Goal: Task Accomplishment & Management: Complete application form

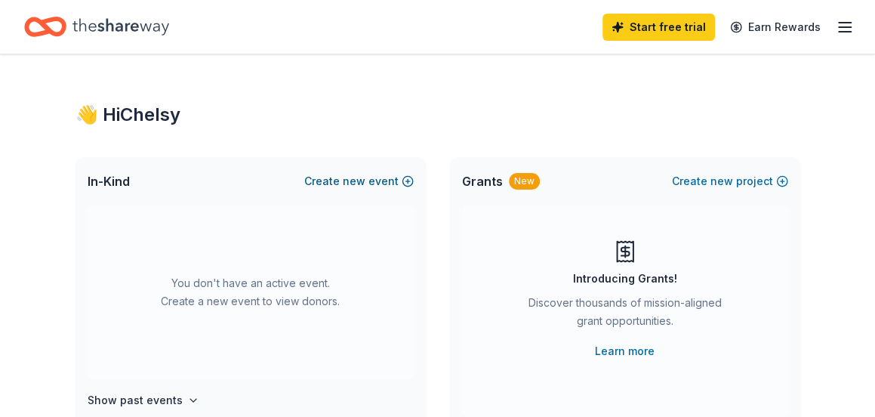
click at [365, 175] on span "new" at bounding box center [354, 181] width 23 height 18
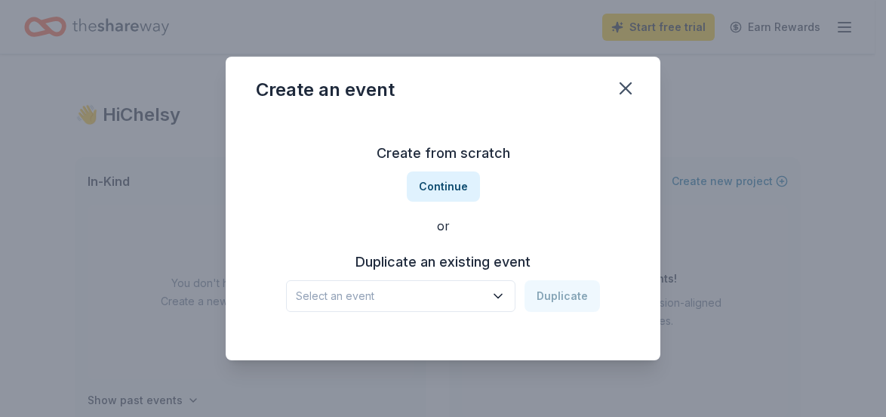
click at [502, 294] on icon "button" at bounding box center [498, 295] width 15 height 15
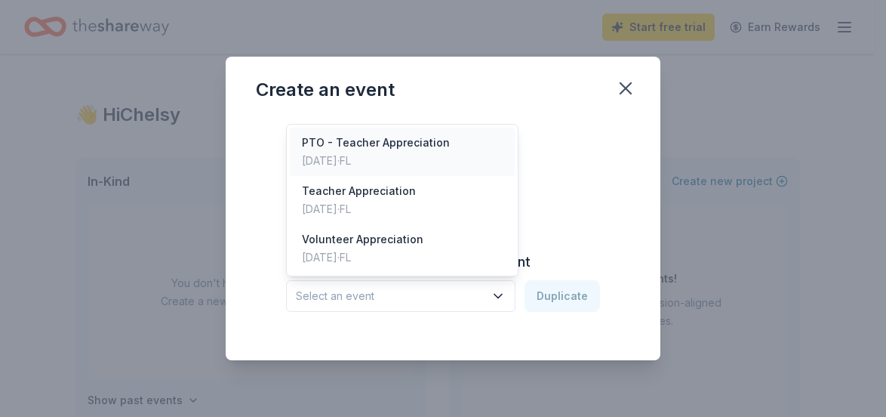
click at [387, 146] on div "PTO - Teacher Appreciation" at bounding box center [376, 143] width 148 height 18
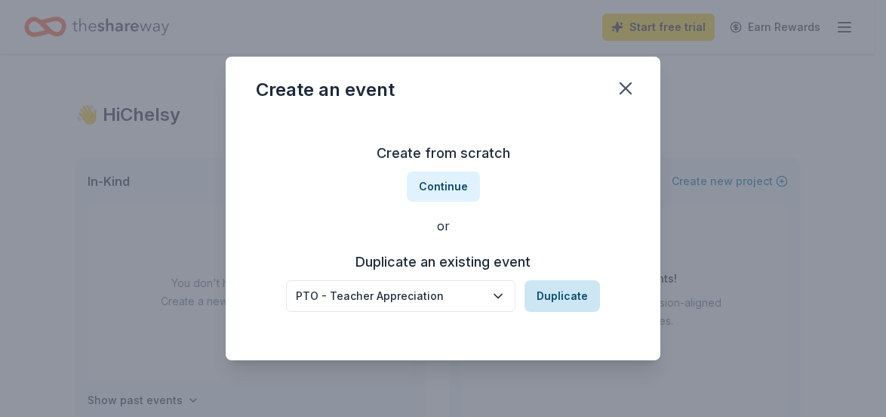
click at [554, 293] on button "Duplicate" at bounding box center [562, 296] width 75 height 32
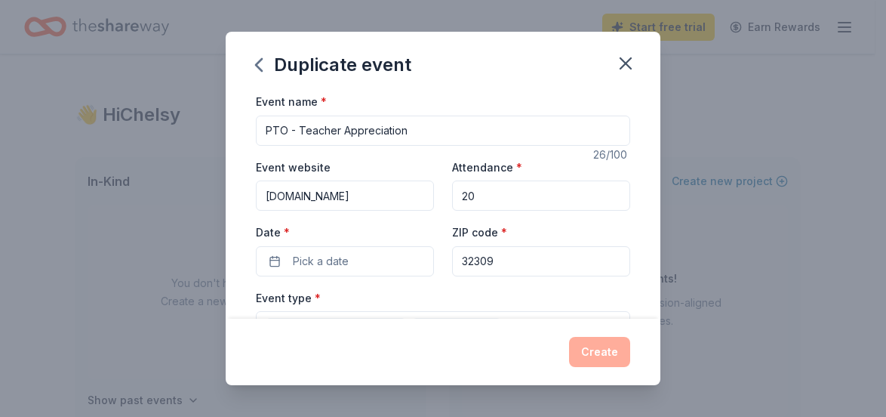
drag, startPoint x: 542, startPoint y: 188, endPoint x: 404, endPoint y: 186, distance: 138.1
click at [404, 186] on div "Event website www.dtespto.com Attendance * 20 Date * Pick a date ZIP code * 323…" at bounding box center [443, 217] width 374 height 119
type input "50"
click at [344, 252] on span "Pick a date" at bounding box center [321, 261] width 56 height 18
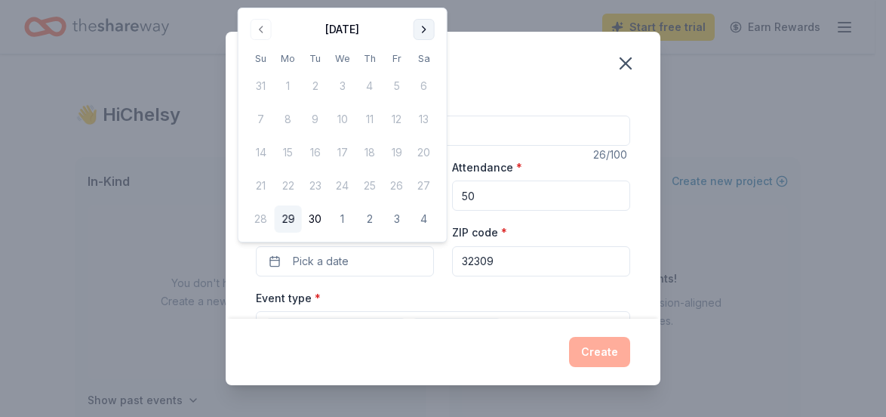
click at [416, 23] on button "Go to next month" at bounding box center [424, 29] width 21 height 21
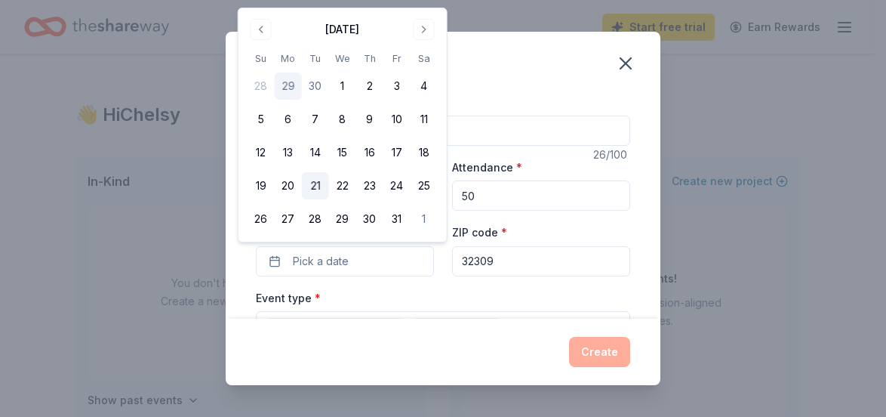
click at [311, 186] on button "21" at bounding box center [315, 185] width 27 height 27
click at [445, 291] on div "Event type * Business & professional Food & drink" at bounding box center [443, 316] width 374 height 57
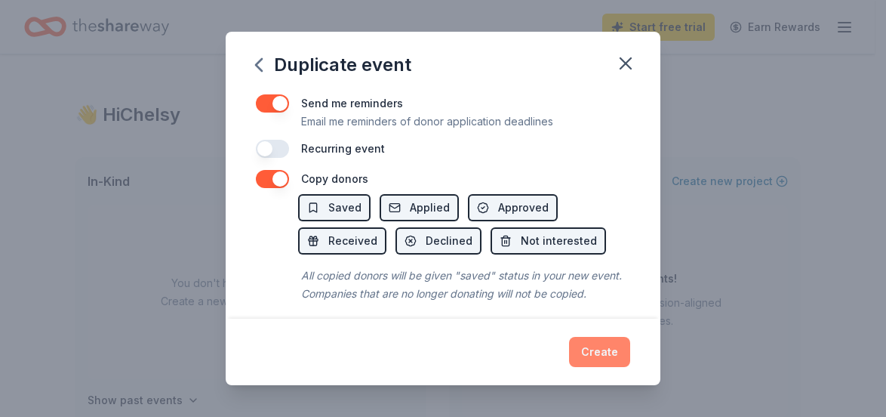
scroll to position [660, 0]
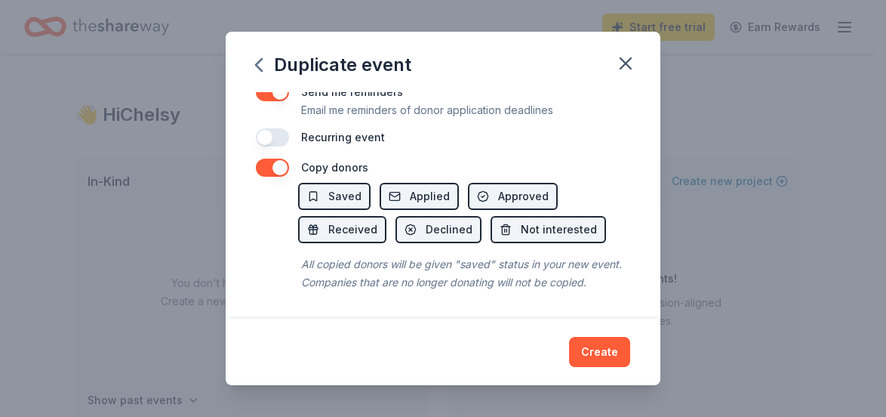
drag, startPoint x: 601, startPoint y: 347, endPoint x: 545, endPoint y: 140, distance: 214.9
click at [545, 140] on div "Duplicate event Event name * PTO - Teacher Appreciation 26 /100 Event website w…" at bounding box center [443, 208] width 435 height 353
click at [268, 128] on button "button" at bounding box center [272, 137] width 33 height 18
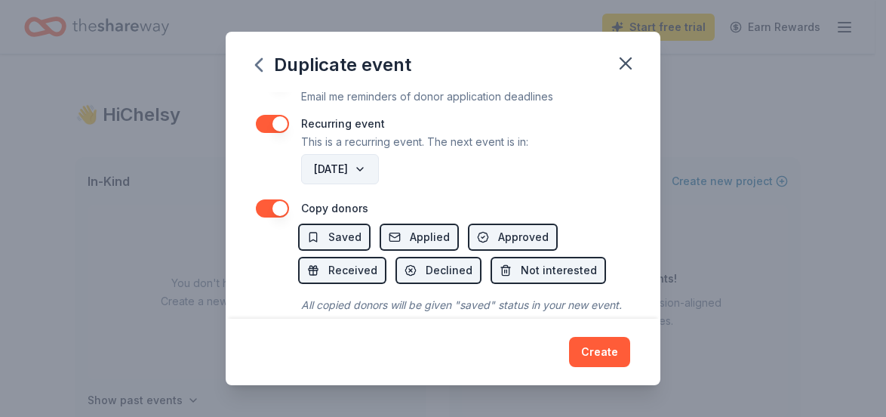
click at [379, 165] on button "October 2026" at bounding box center [340, 169] width 78 height 30
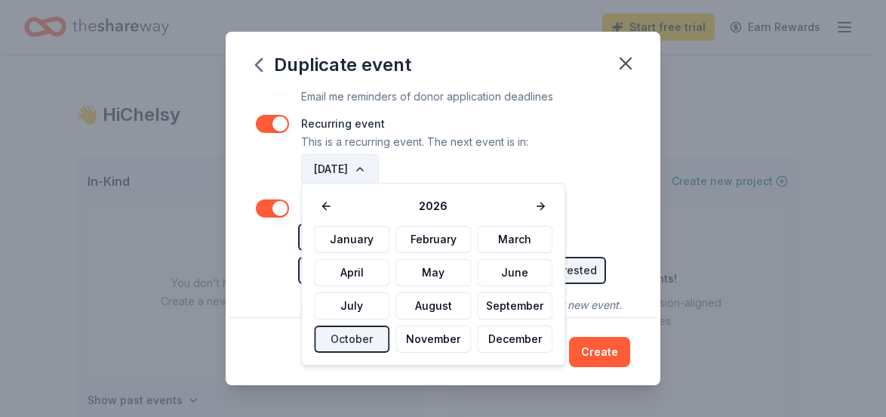
click at [379, 165] on button "October 2026" at bounding box center [340, 169] width 78 height 30
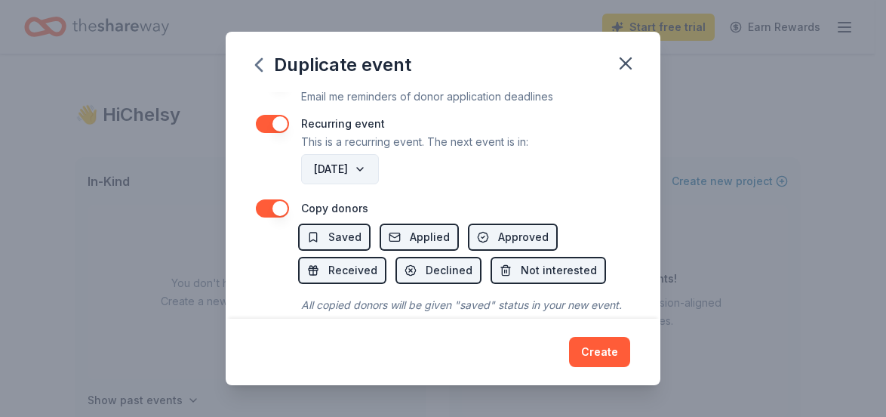
click at [379, 165] on button "October 2026" at bounding box center [340, 169] width 78 height 30
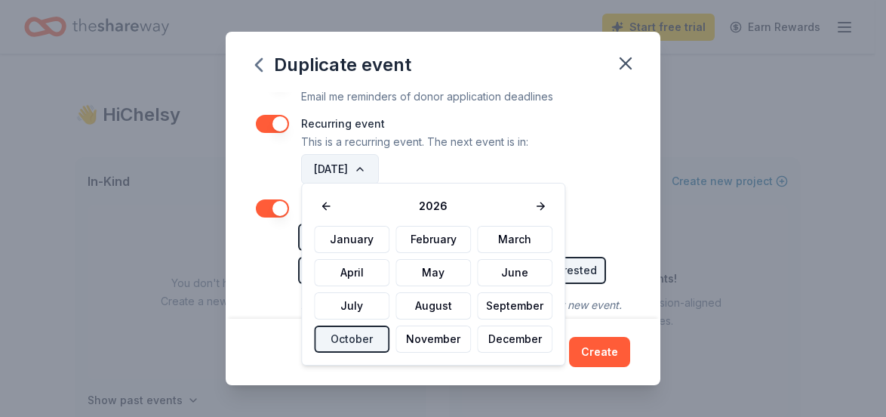
click at [379, 165] on button "October 2026" at bounding box center [340, 169] width 78 height 30
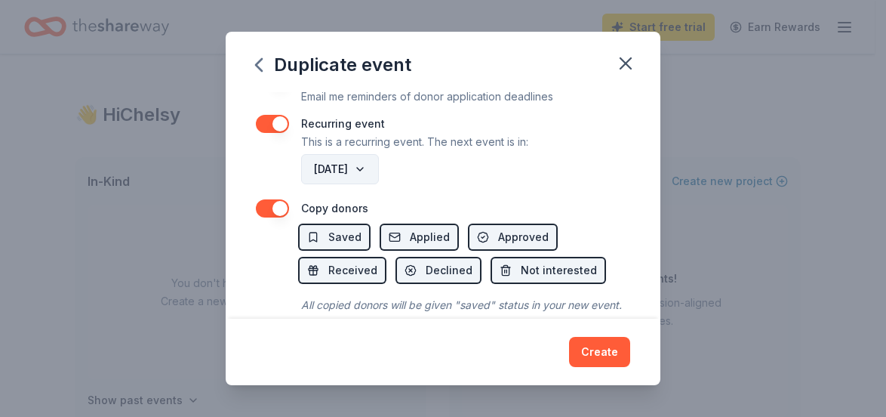
click at [379, 165] on button "October 2026" at bounding box center [340, 169] width 78 height 30
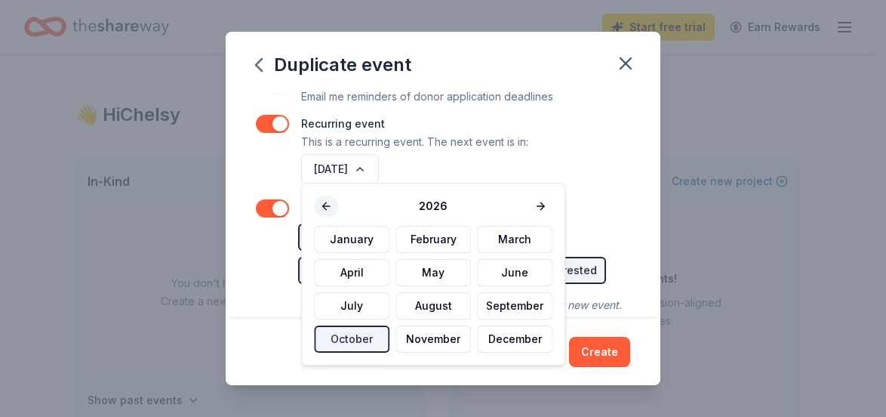
click at [325, 203] on button at bounding box center [326, 205] width 24 height 21
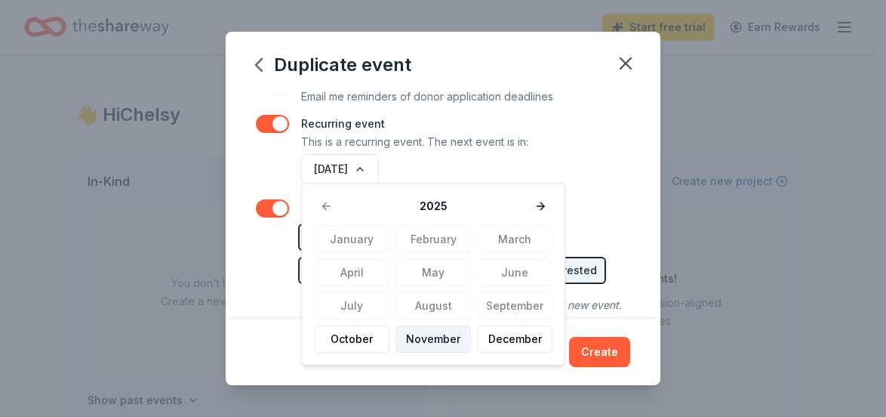
click at [429, 342] on button "November" at bounding box center [433, 338] width 75 height 27
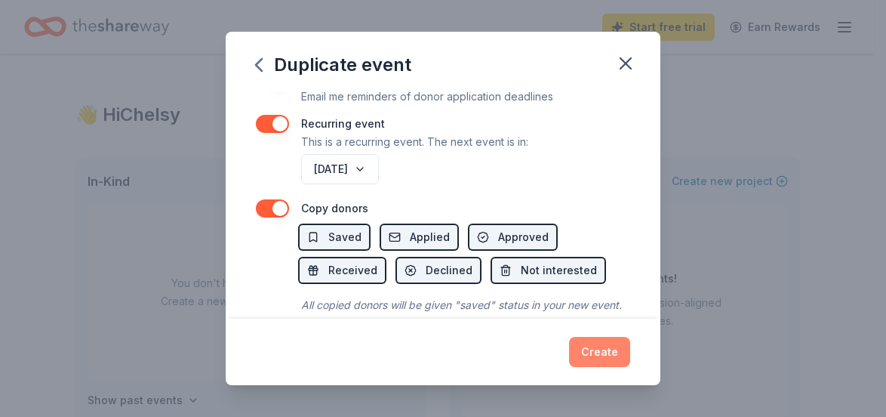
click at [589, 346] on button "Create" at bounding box center [599, 352] width 61 height 30
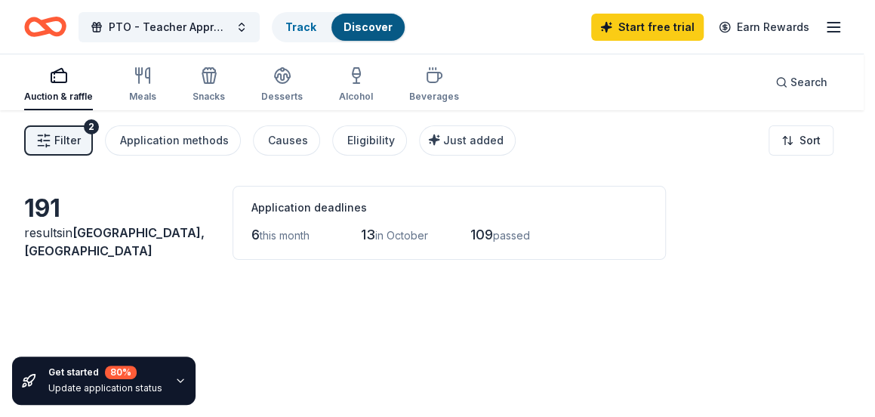
scroll to position [108, 0]
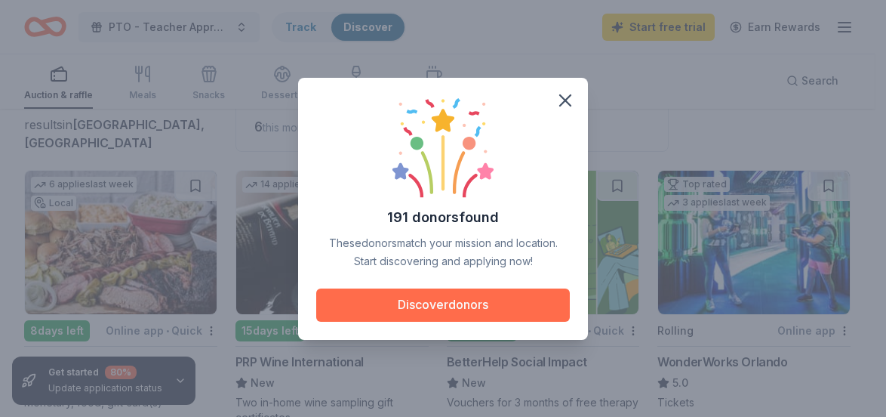
click at [461, 304] on button "Discover donors" at bounding box center [443, 304] width 254 height 33
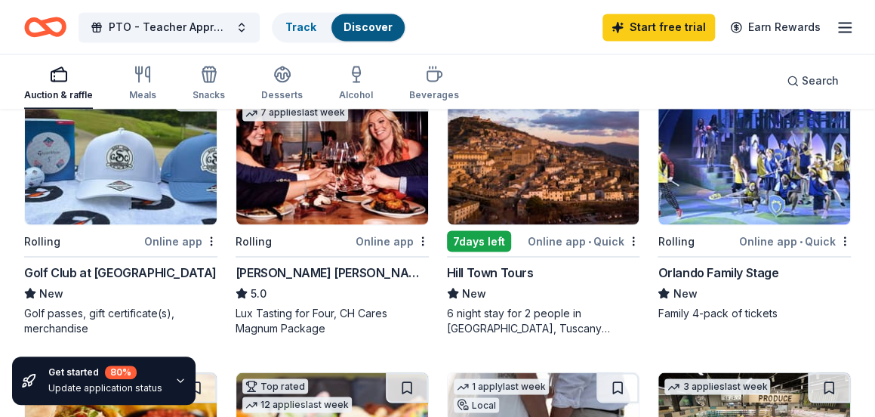
scroll to position [1015, 0]
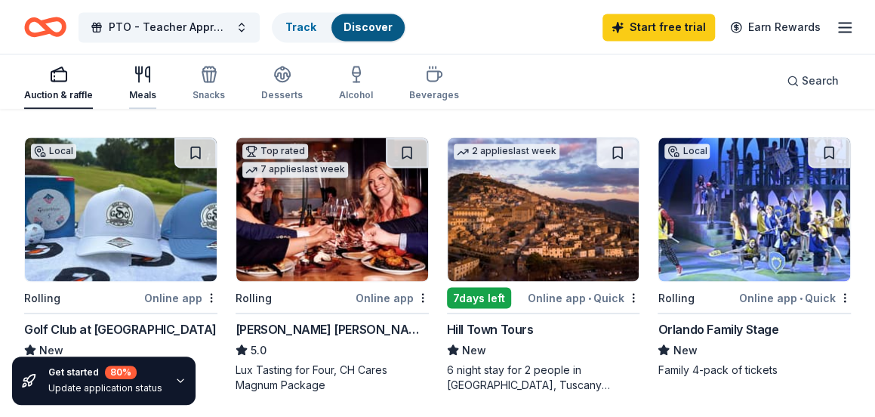
click at [139, 90] on div "Meals" at bounding box center [142, 95] width 27 height 12
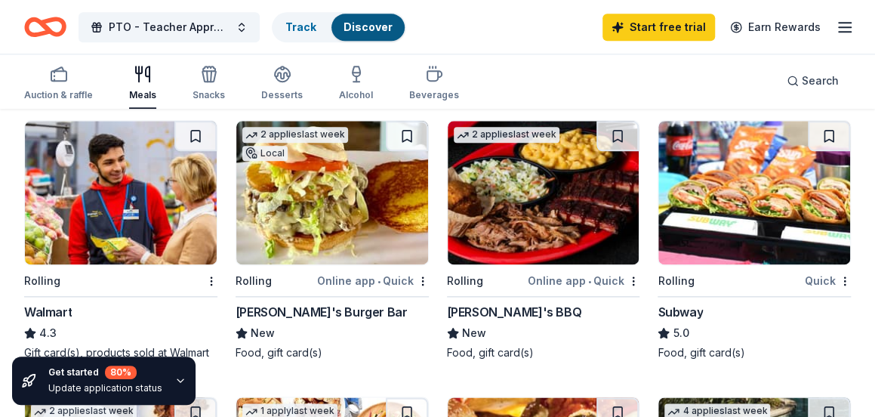
scroll to position [453, 0]
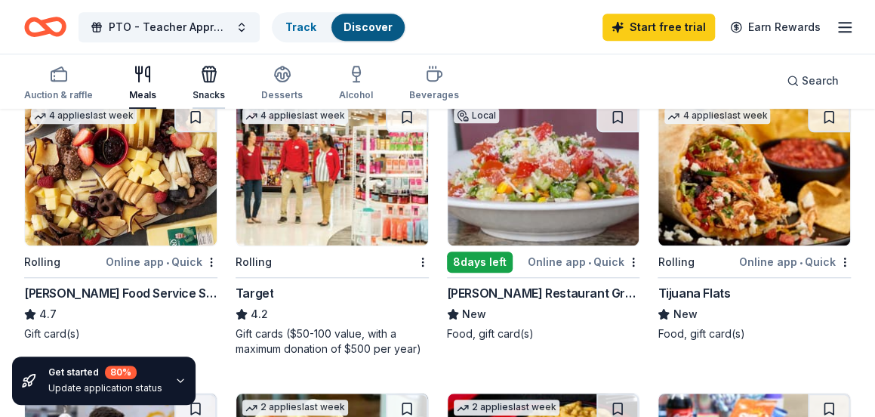
click at [211, 78] on icon "button" at bounding box center [209, 76] width 14 height 11
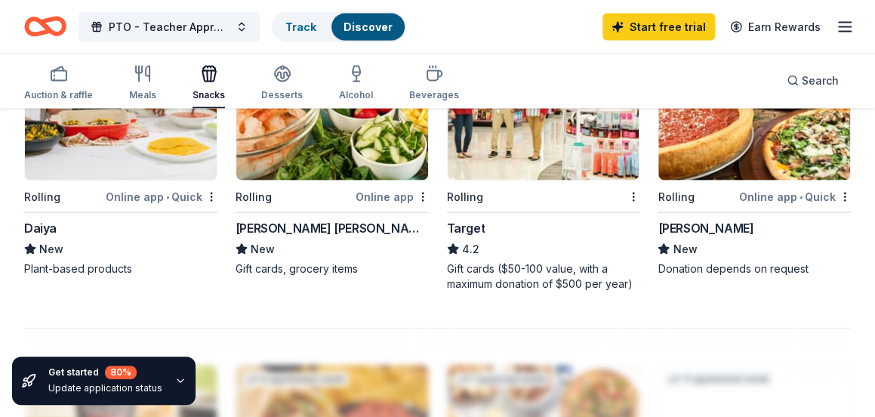
scroll to position [1208, 0]
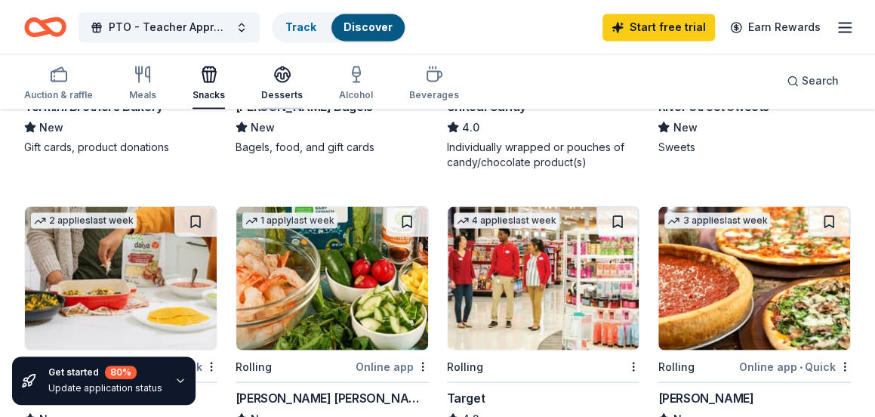
click at [276, 77] on icon "button" at bounding box center [282, 72] width 15 height 11
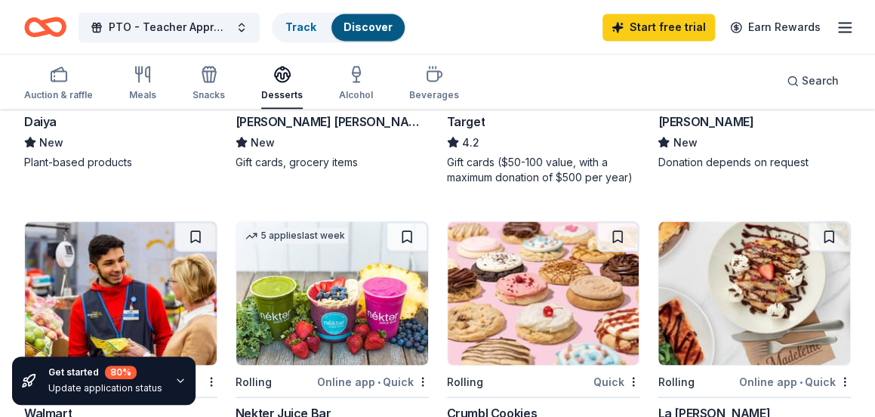
scroll to position [1359, 0]
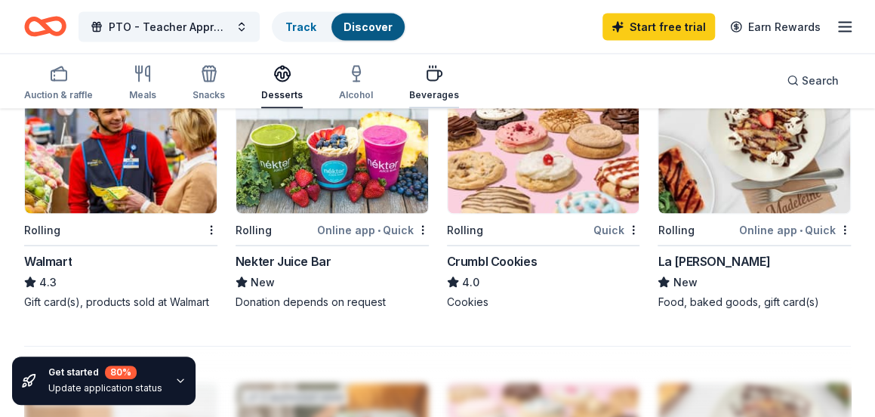
click at [435, 81] on icon "button" at bounding box center [434, 74] width 18 height 18
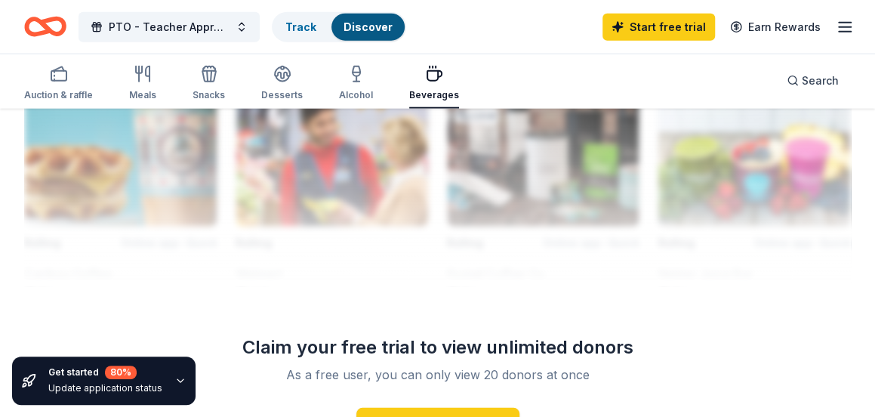
scroll to position [1661, 0]
